Goal: Information Seeking & Learning: Learn about a topic

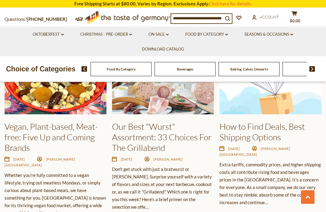
scroll to position [845, 0]
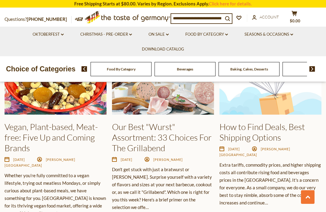
click at [180, 103] on img at bounding box center [163, 76] width 102 height 77
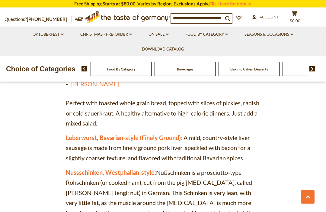
scroll to position [1812, 0]
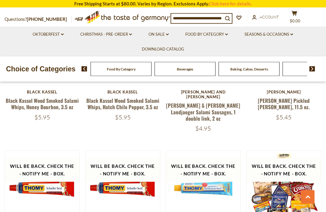
scroll to position [437, 0]
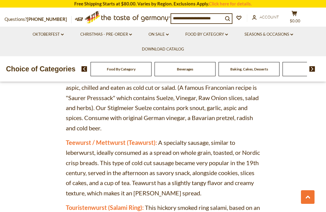
scroll to position [2216, 0]
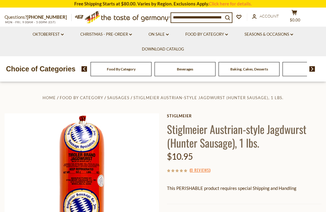
click at [93, 172] on img at bounding box center [82, 190] width 155 height 155
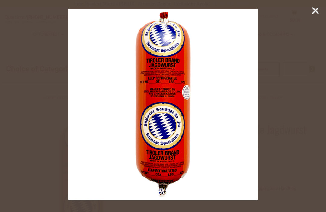
click at [167, 154] on img at bounding box center [163, 104] width 191 height 191
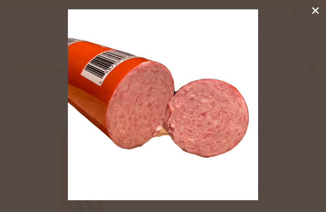
click at [317, 13] on icon at bounding box center [315, 10] width 9 height 9
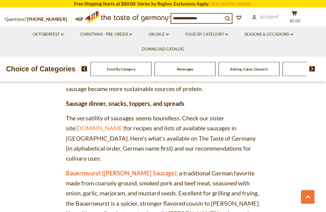
scroll to position [490, 0]
click at [147, 169] on link "Bauernwurst (Farmer's Sausage)" at bounding box center [121, 172] width 111 height 7
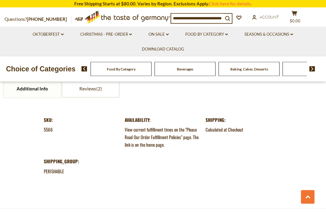
scroll to position [605, 0]
